Goal: Information Seeking & Learning: Learn about a topic

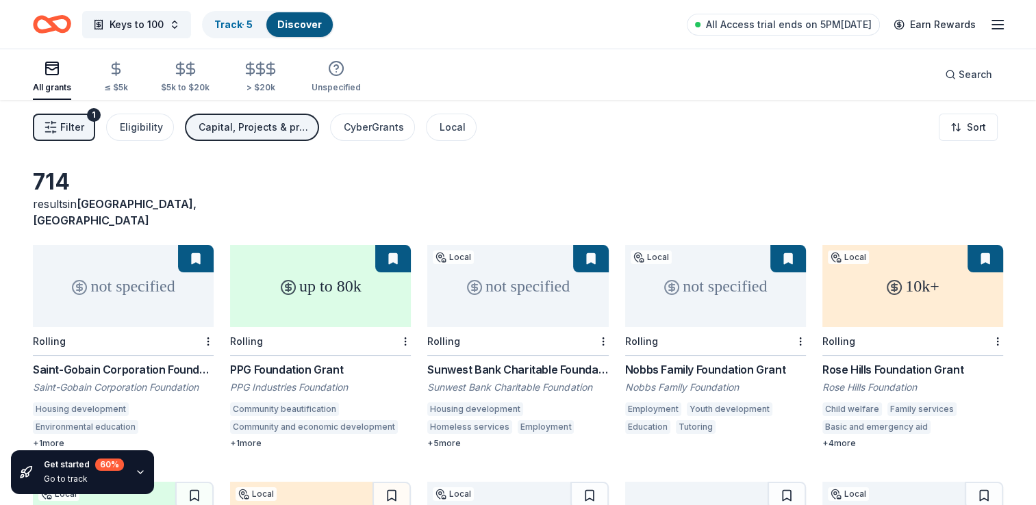
click at [68, 140] on button "Filter 1" at bounding box center [64, 127] width 62 height 27
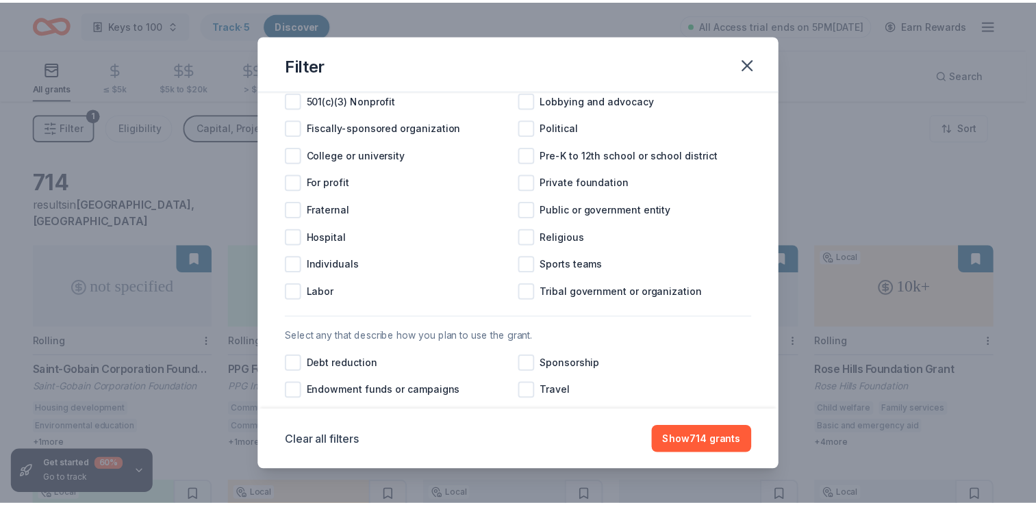
scroll to position [205, 0]
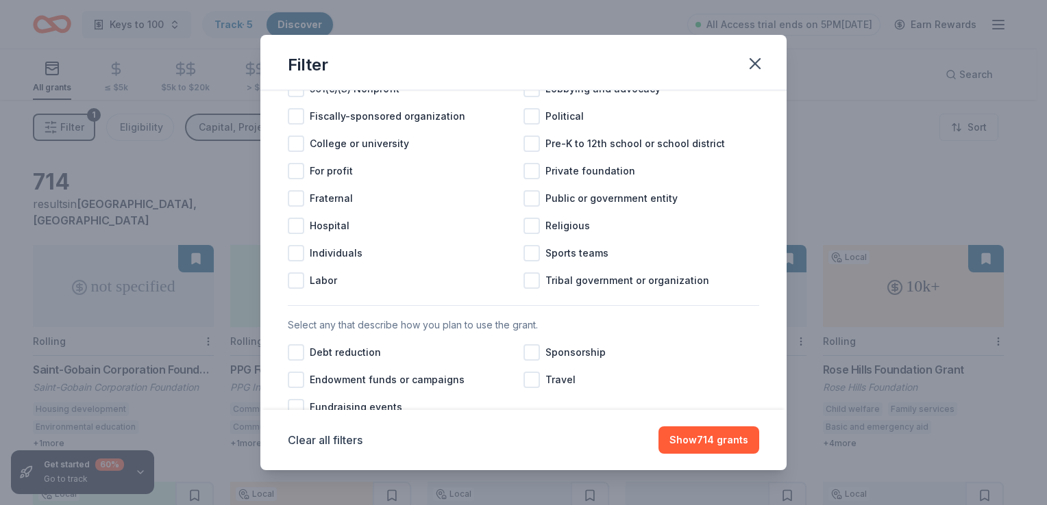
click at [915, 166] on div "Filter Causes Cause filter has moved to your project settings Click edit projec…" at bounding box center [523, 252] width 1047 height 505
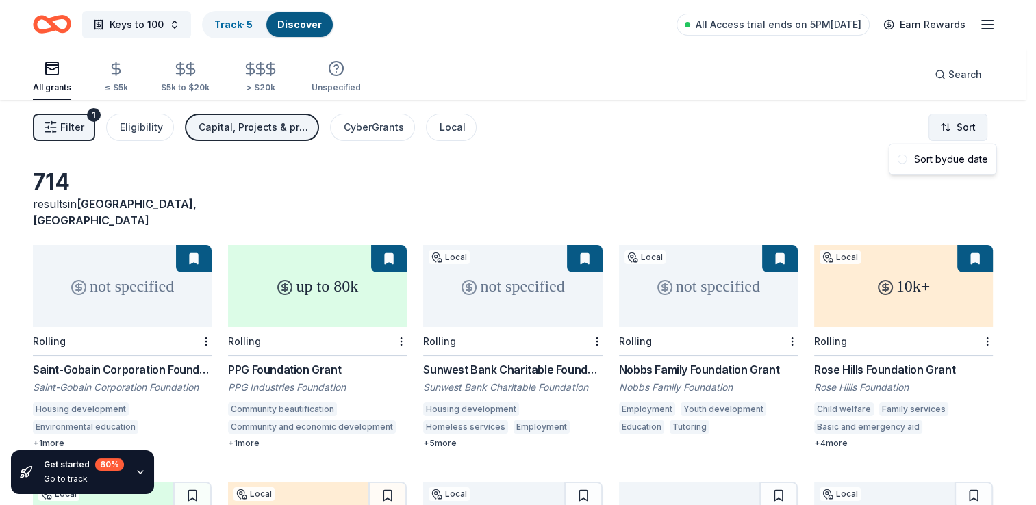
click at [971, 133] on html "Keys to 100 Track · 5 Discover All Access trial ends on 5PM[DATE] Earn Rewards …" at bounding box center [518, 252] width 1036 height 505
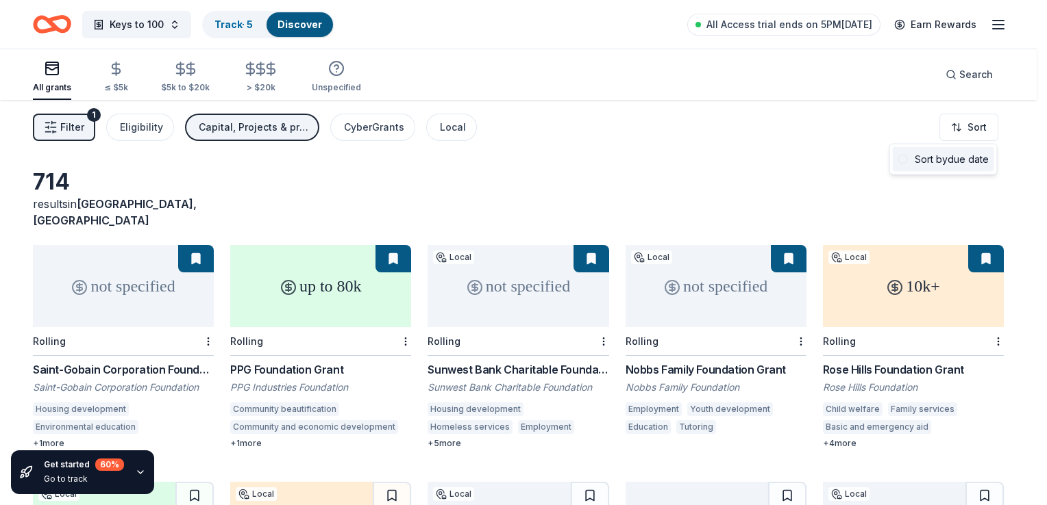
click at [956, 158] on div "Sort by due date" at bounding box center [942, 159] width 101 height 25
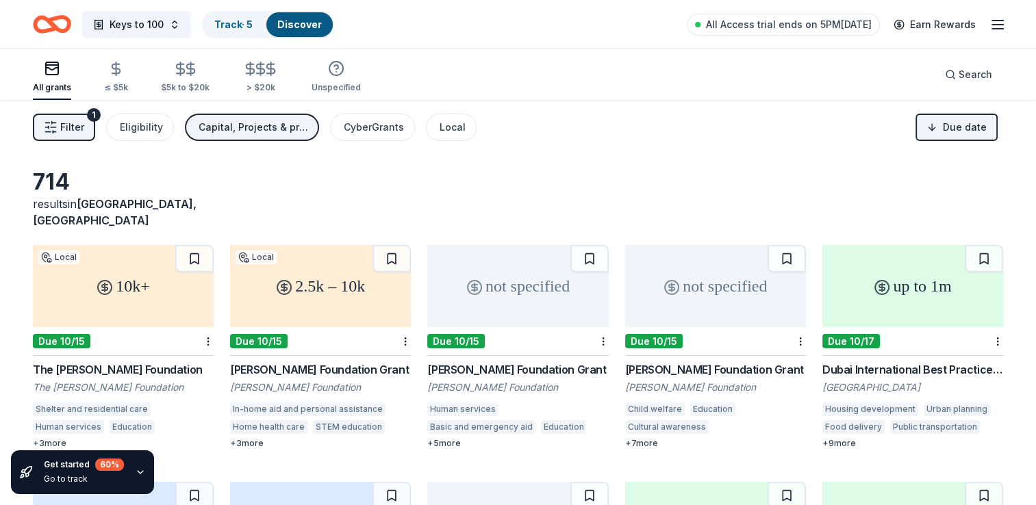
click at [251, 129] on div "Capital, Projects & programming, General operations, Other" at bounding box center [254, 127] width 110 height 16
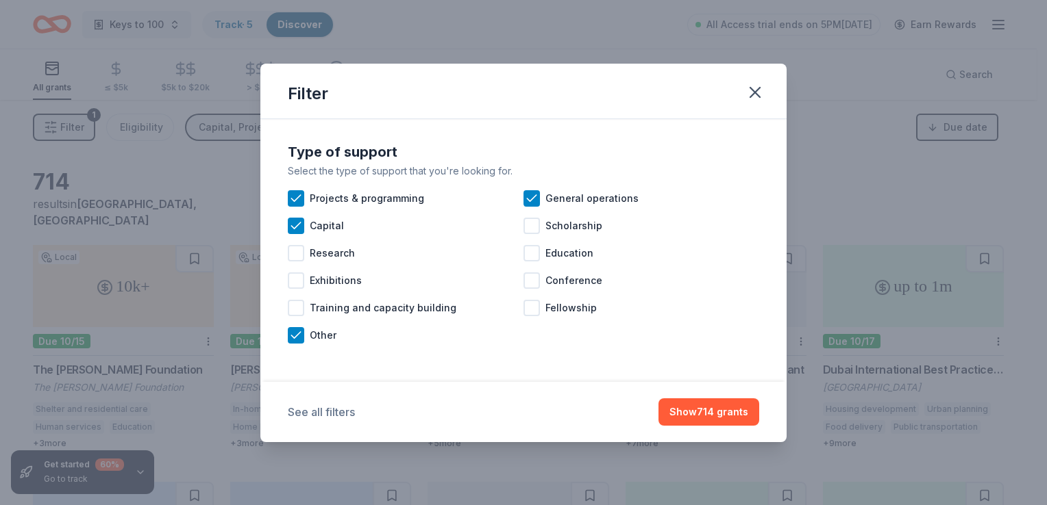
click at [312, 411] on button "See all filters" at bounding box center [321, 412] width 67 height 16
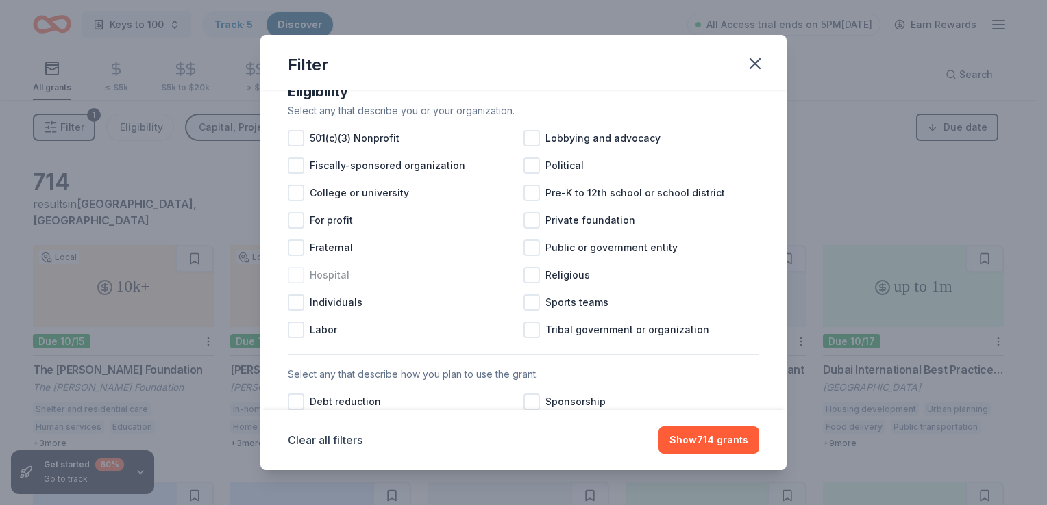
scroll to position [411, 0]
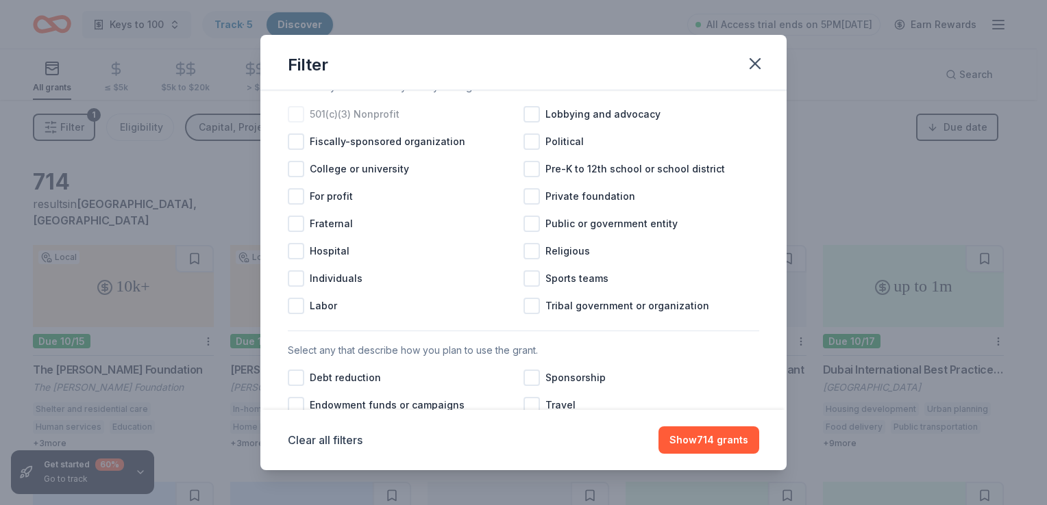
click at [293, 123] on div at bounding box center [296, 114] width 16 height 16
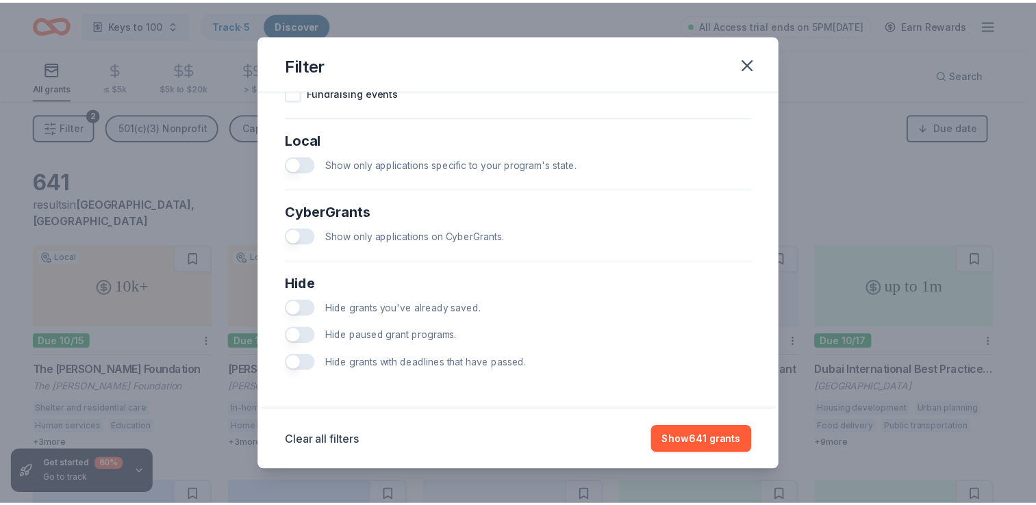
scroll to position [764, 0]
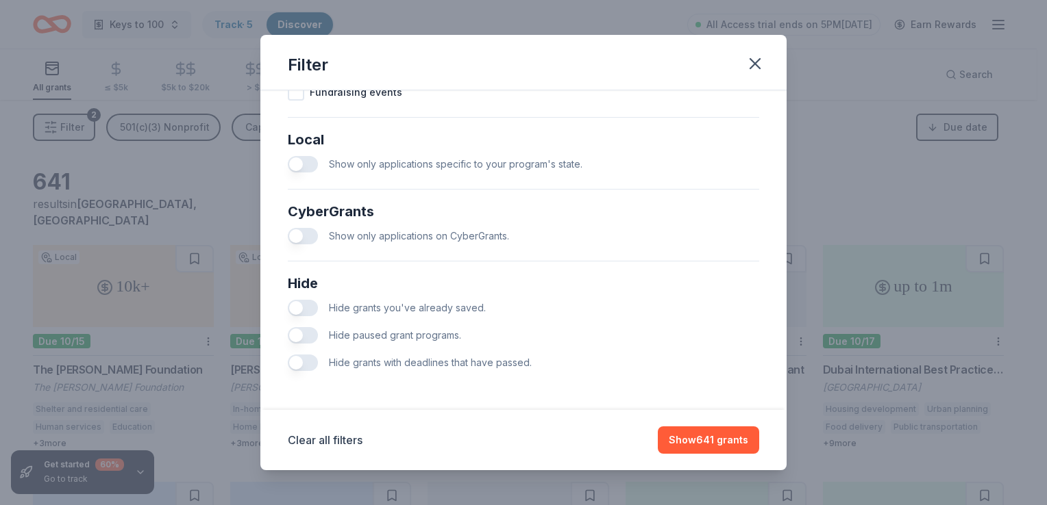
click at [307, 340] on button "button" at bounding box center [303, 335] width 30 height 16
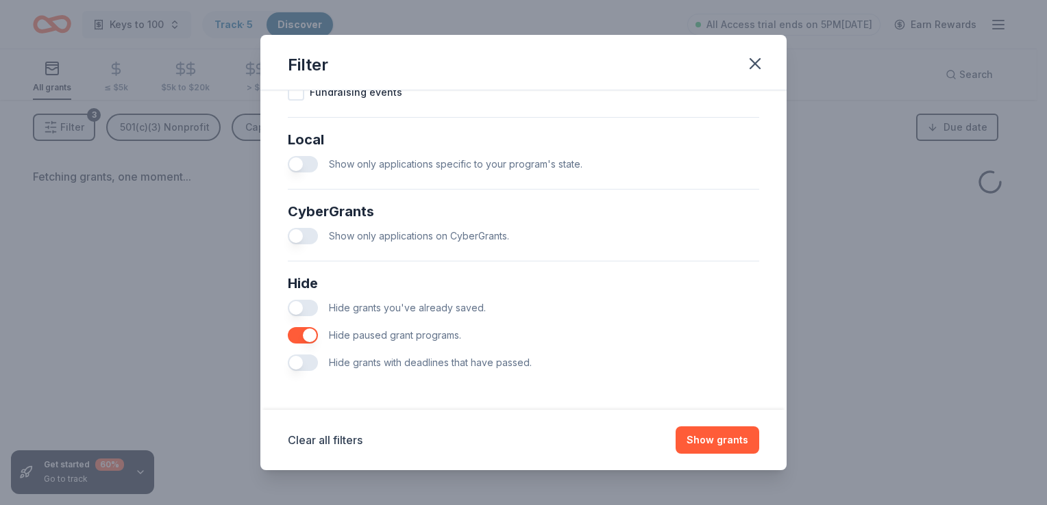
click at [299, 365] on button "button" at bounding box center [303, 363] width 30 height 16
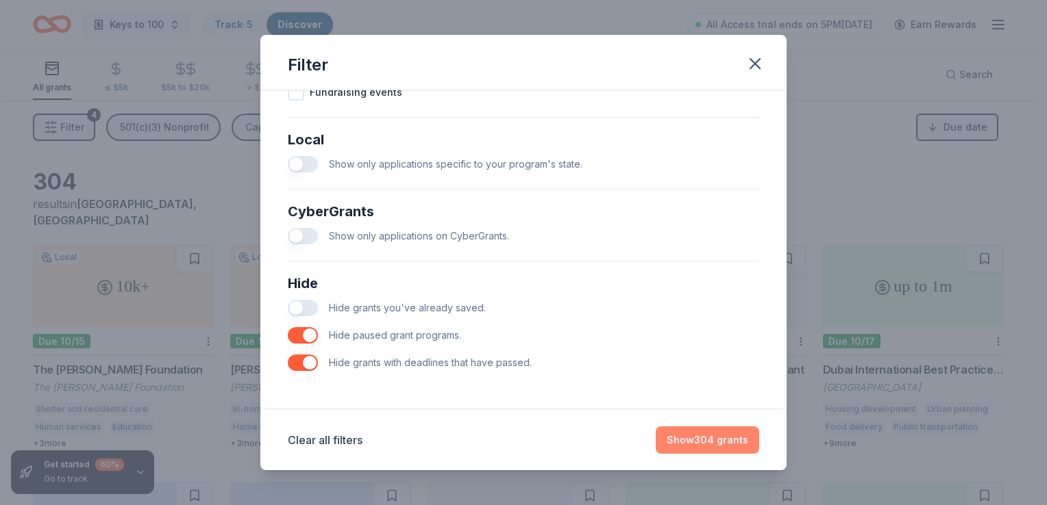
click at [732, 442] on button "Show 304 grants" at bounding box center [706, 440] width 103 height 27
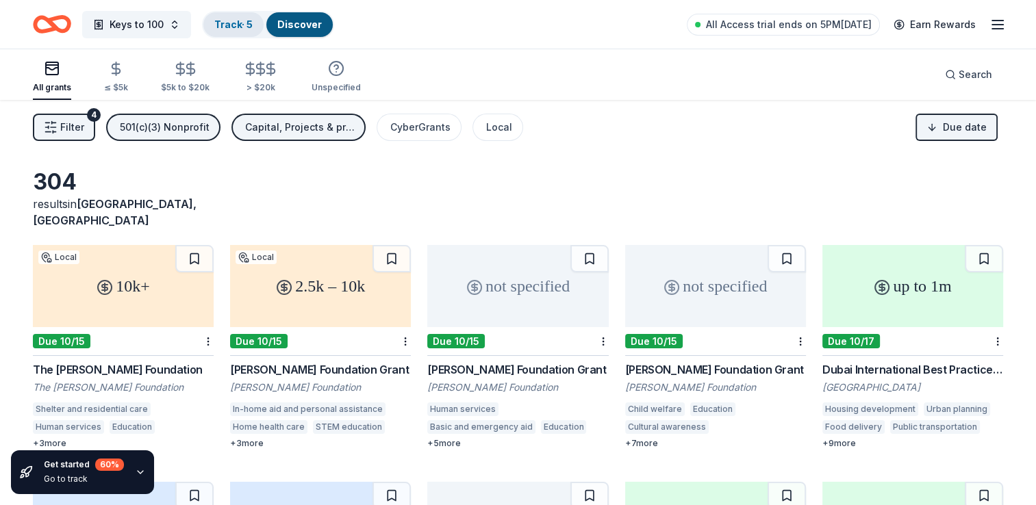
click at [238, 31] on div "Track · 5" at bounding box center [233, 24] width 60 height 25
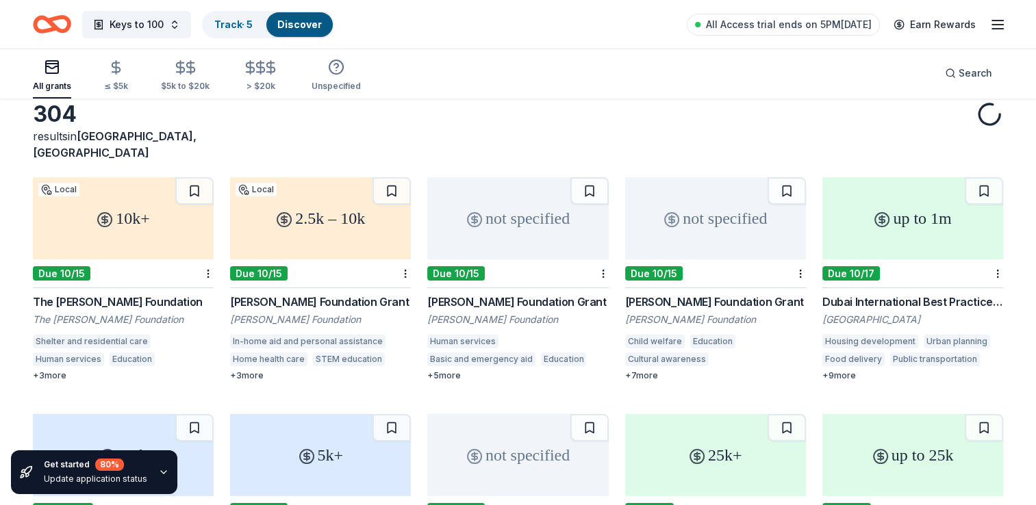
scroll to position [68, 0]
click at [184, 177] on button at bounding box center [194, 190] width 38 height 27
click at [403, 177] on button at bounding box center [392, 190] width 38 height 27
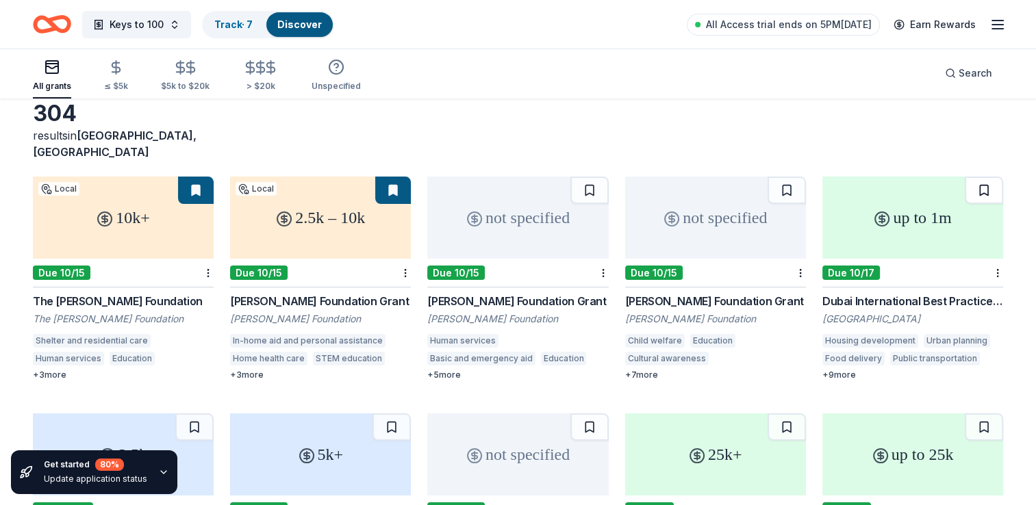
click at [975, 177] on button at bounding box center [984, 190] width 38 height 27
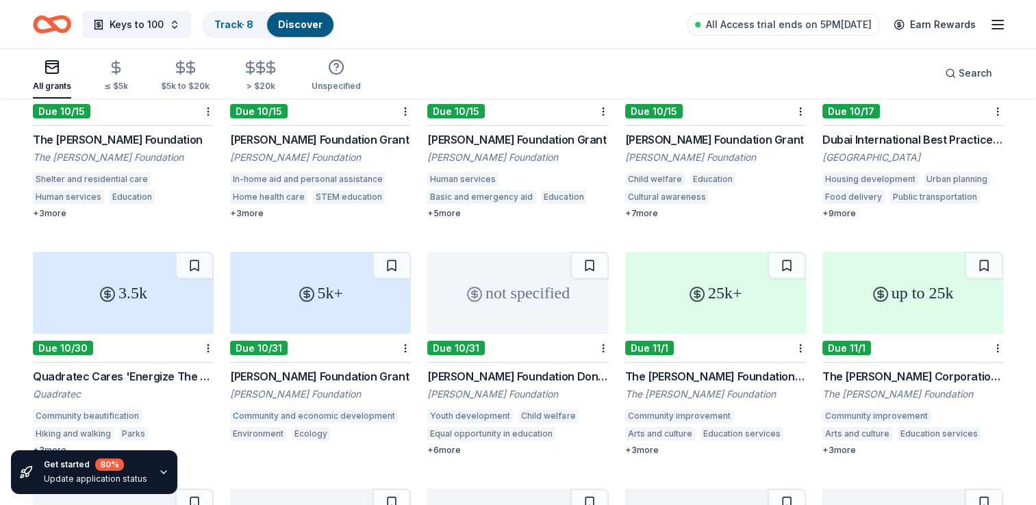
scroll to position [274, 0]
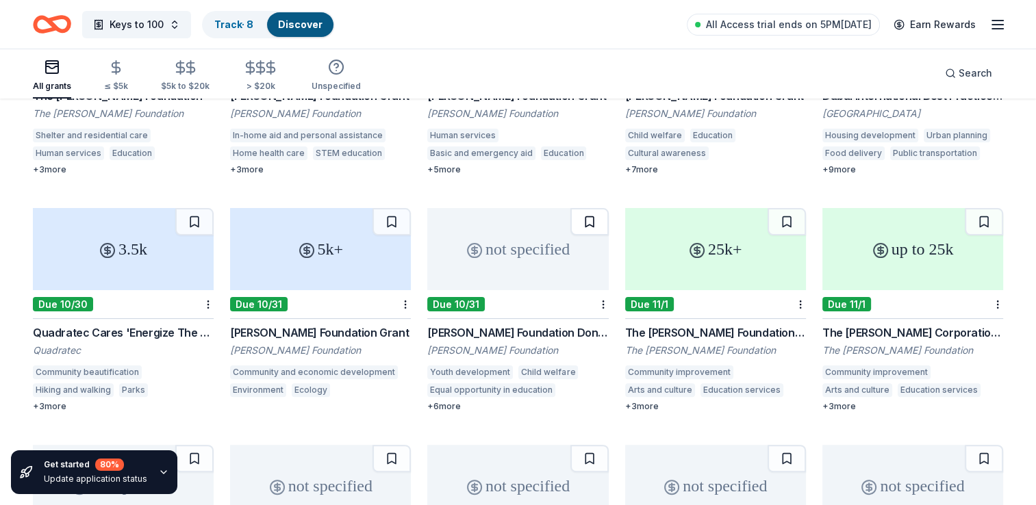
click at [589, 208] on button at bounding box center [590, 221] width 38 height 27
click at [790, 209] on button at bounding box center [787, 221] width 38 height 27
click at [984, 209] on button at bounding box center [984, 221] width 38 height 27
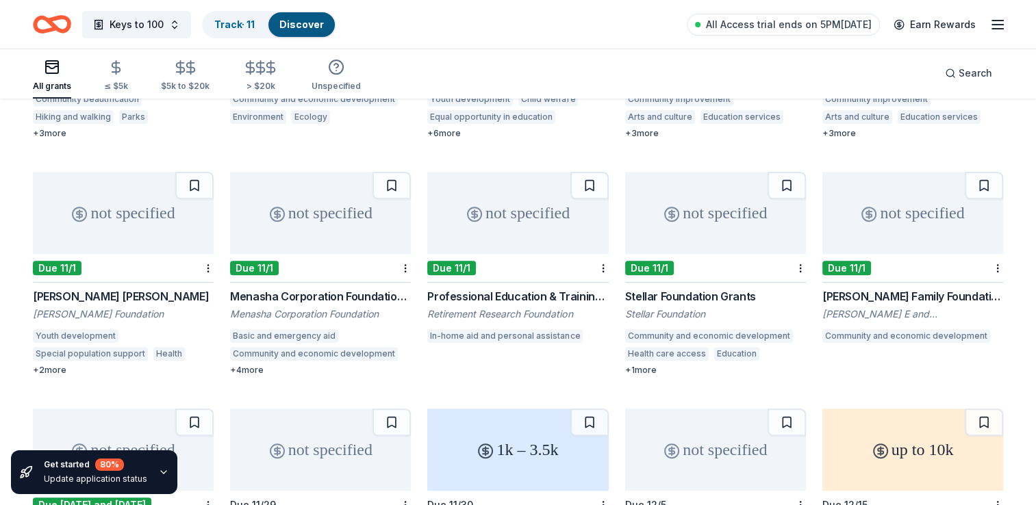
scroll to position [548, 0]
click at [186, 171] on button at bounding box center [194, 184] width 38 height 27
click at [395, 171] on button at bounding box center [392, 184] width 38 height 27
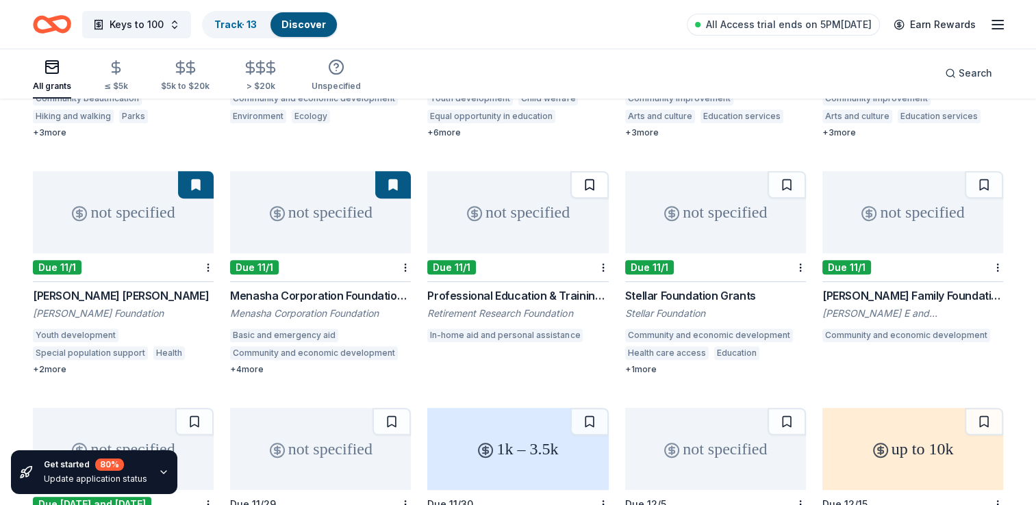
click at [590, 171] on button at bounding box center [590, 184] width 38 height 27
click at [584, 171] on button at bounding box center [591, 184] width 36 height 27
click at [779, 171] on button at bounding box center [787, 184] width 38 height 27
click at [984, 171] on button at bounding box center [984, 184] width 38 height 27
click at [590, 175] on button at bounding box center [591, 184] width 36 height 27
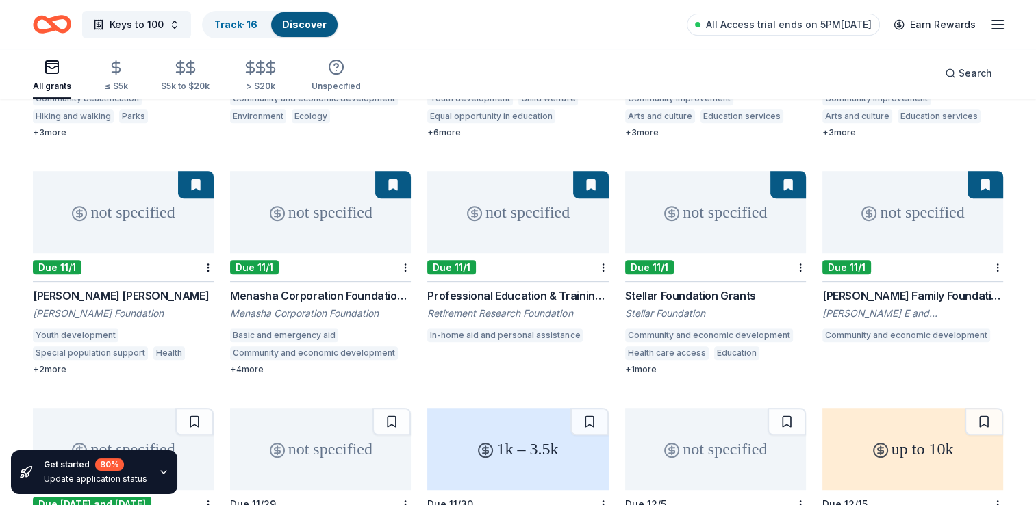
click at [593, 171] on button at bounding box center [591, 184] width 36 height 27
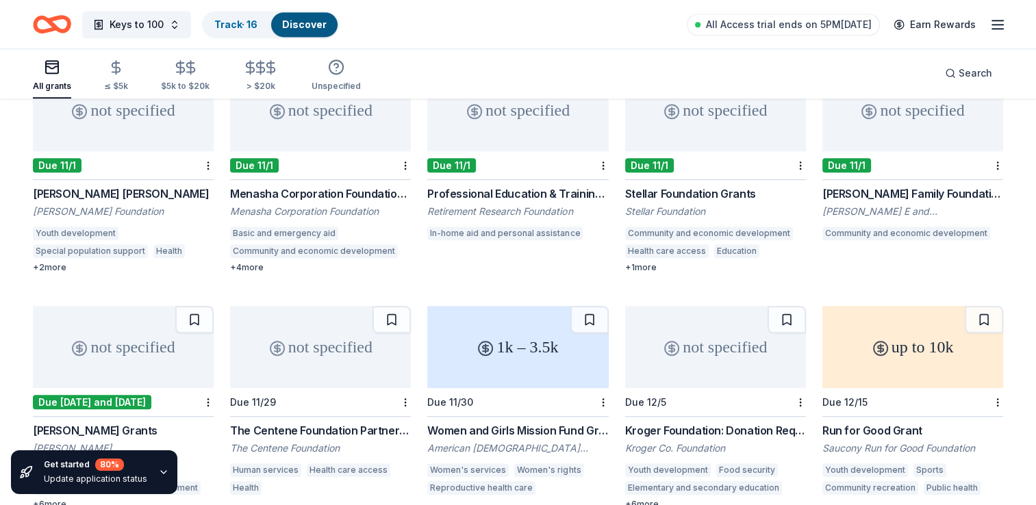
scroll to position [890, 0]
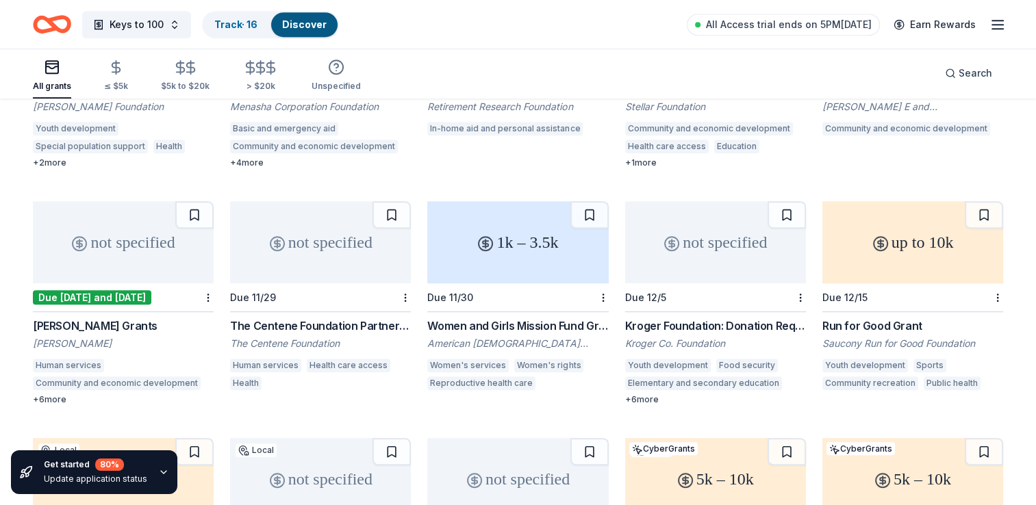
scroll to position [753, 0]
click at [581, 204] on button at bounding box center [590, 216] width 38 height 27
